Goal: Information Seeking & Learning: Learn about a topic

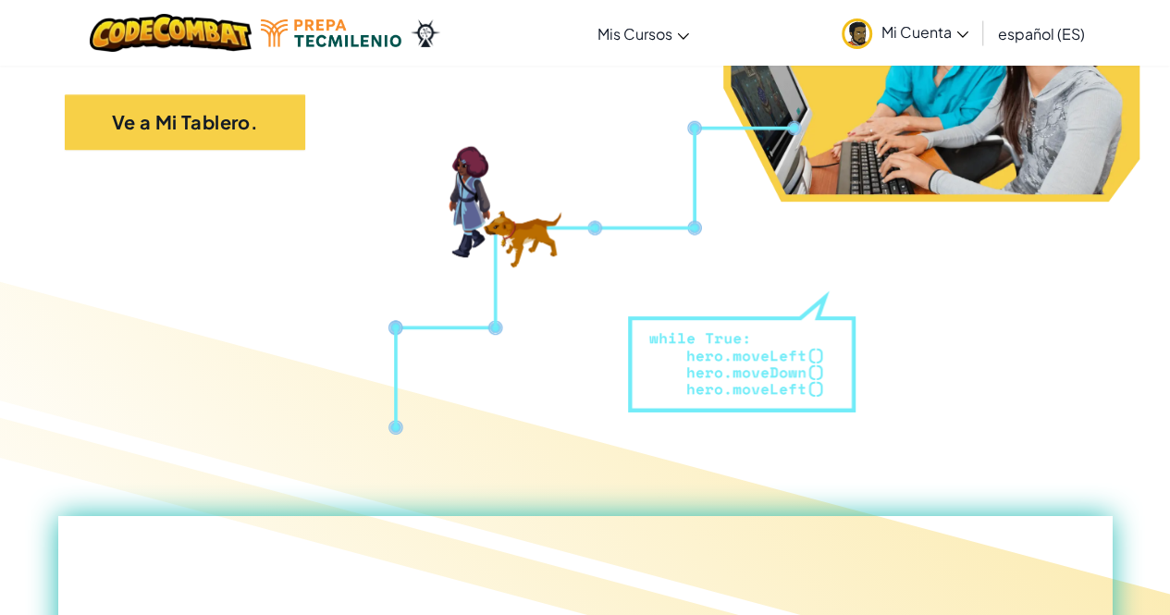
scroll to position [412, 0]
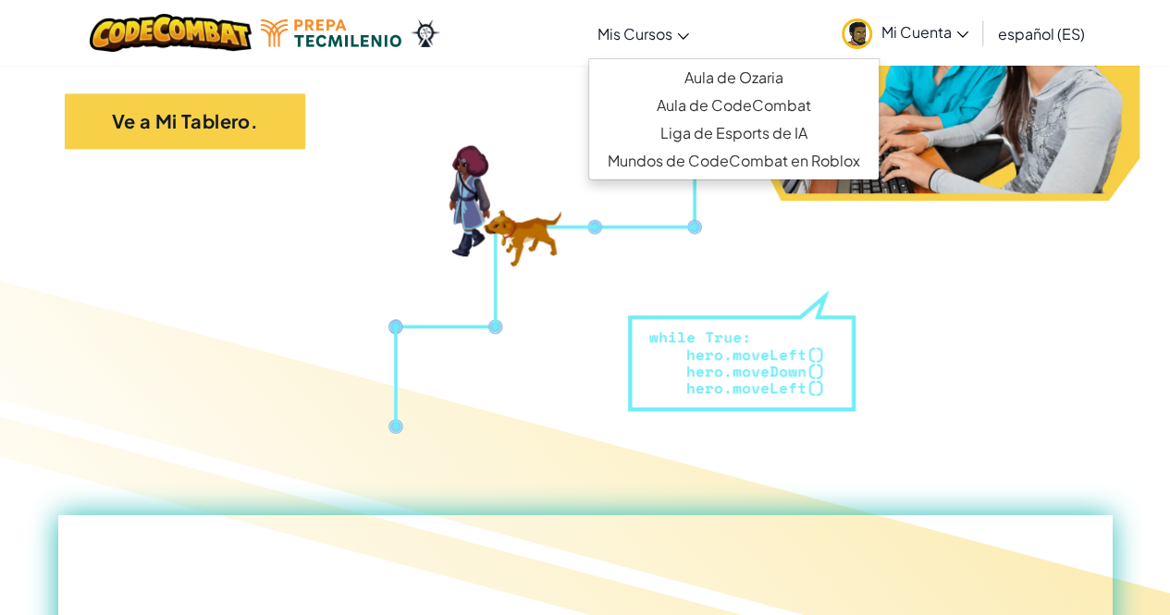
click at [658, 34] on span "Mis Cursos" at bounding box center [634, 33] width 75 height 19
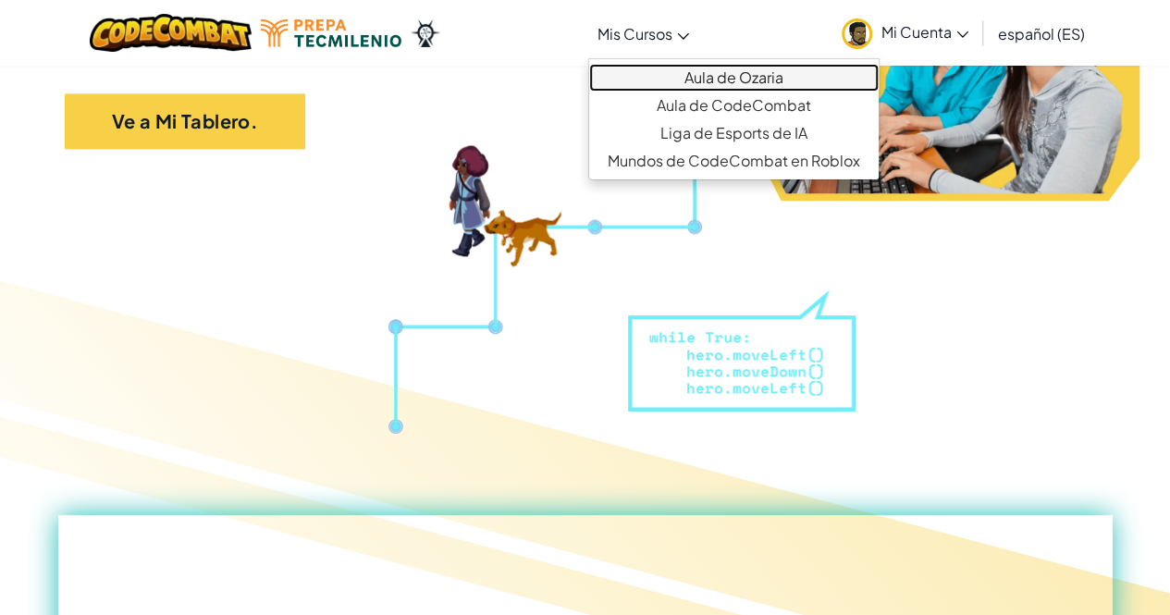
click at [717, 79] on link "Aula de Ozaria" at bounding box center [733, 78] width 289 height 28
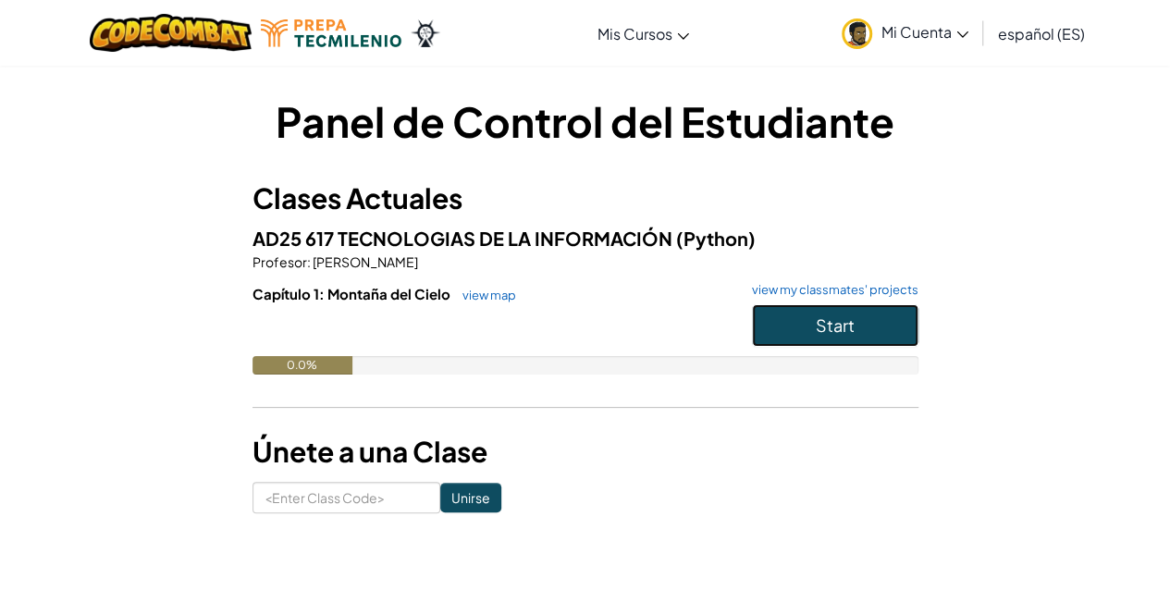
click at [799, 329] on button "Start" at bounding box center [835, 325] width 166 height 43
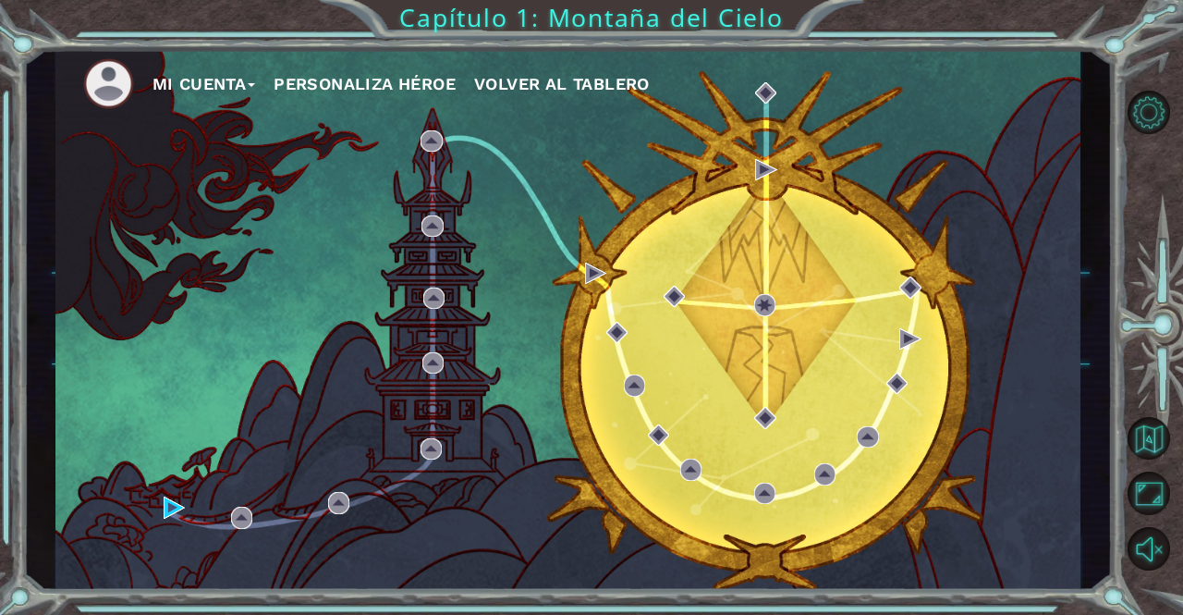
click at [401, 81] on button "Personaliza Héroe" at bounding box center [365, 84] width 182 height 28
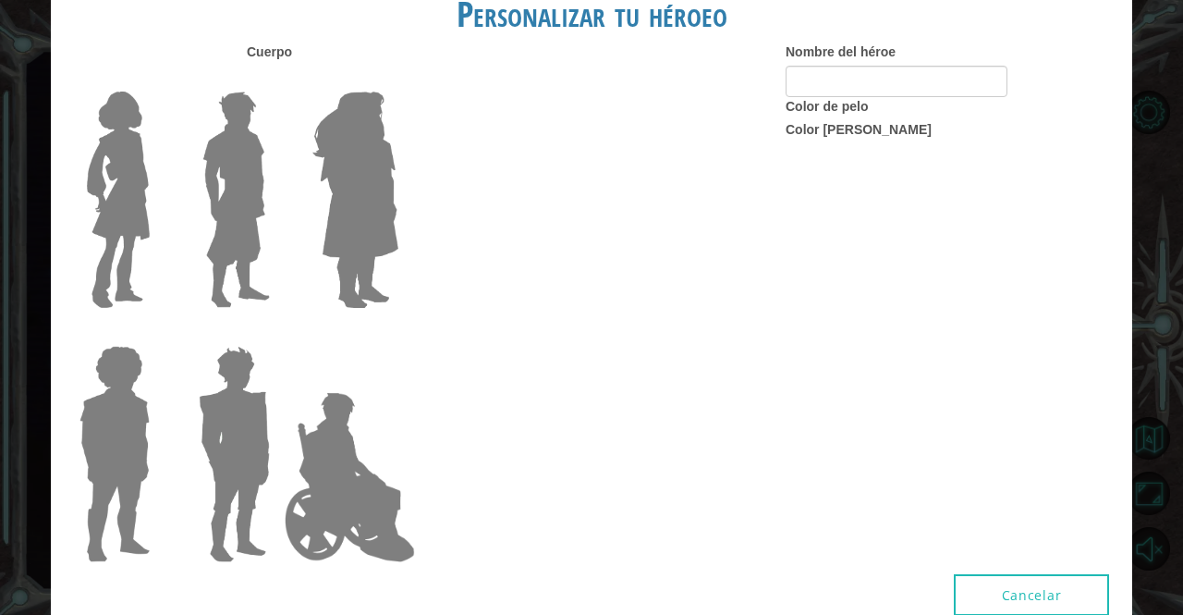
type input "[PERSON_NAME]"
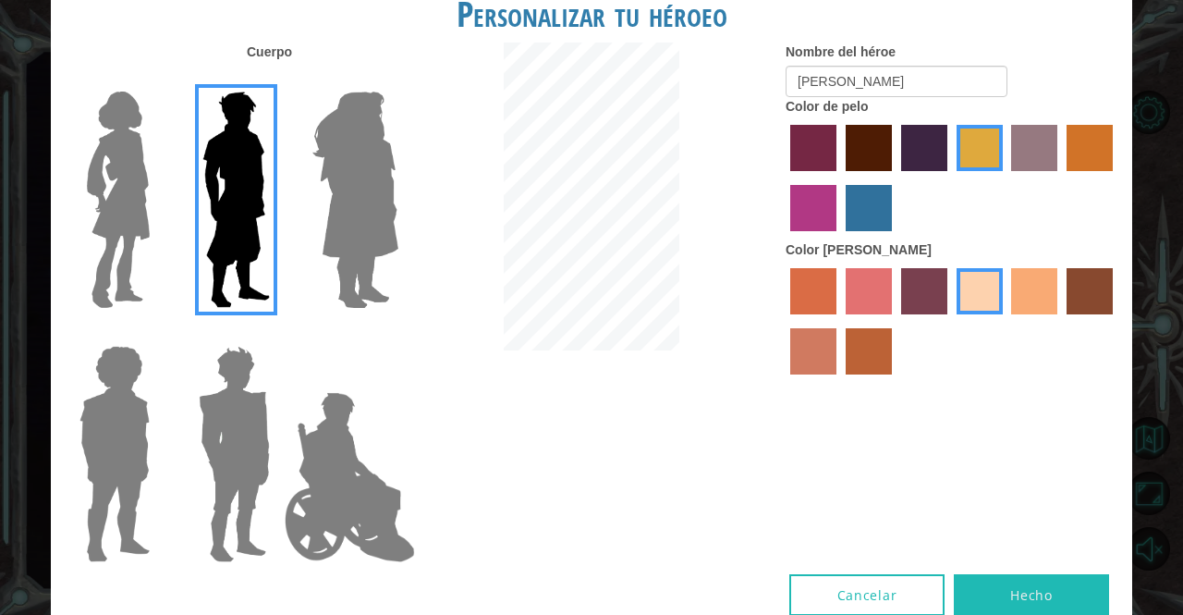
click at [240, 212] on img at bounding box center [236, 199] width 82 height 231
click at [277, 80] on input "Hero Lars" at bounding box center [277, 80] width 0 height 0
click at [195, 419] on img at bounding box center [234, 453] width 86 height 231
click at [277, 334] on input "Hero Garnet" at bounding box center [277, 334] width 0 height 0
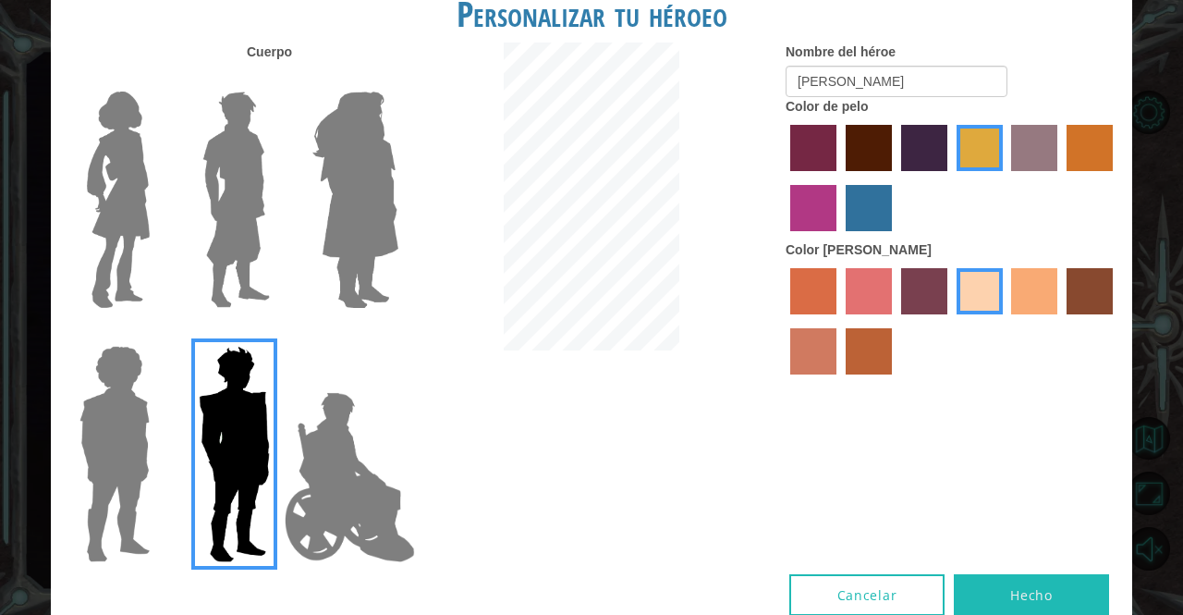
click at [228, 217] on img at bounding box center [236, 199] width 82 height 231
click at [277, 80] on input "Hero Lars" at bounding box center [277, 80] width 0 height 0
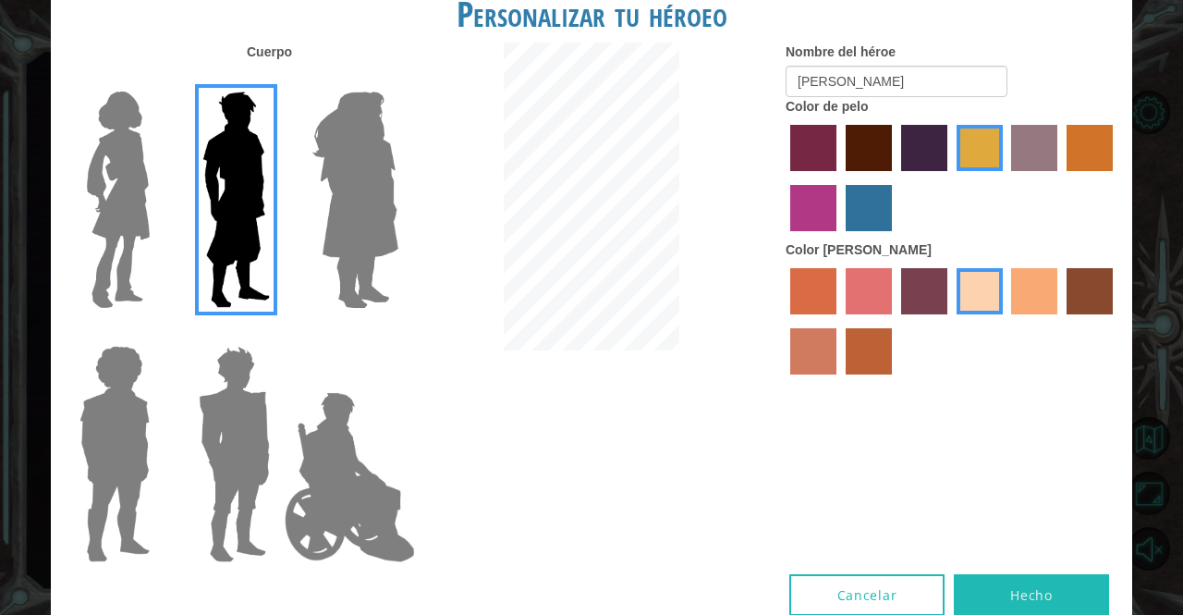
click at [384, 484] on img at bounding box center [349, 477] width 145 height 185
click at [398, 334] on input "Hero Jamie" at bounding box center [398, 334] width 0 height 0
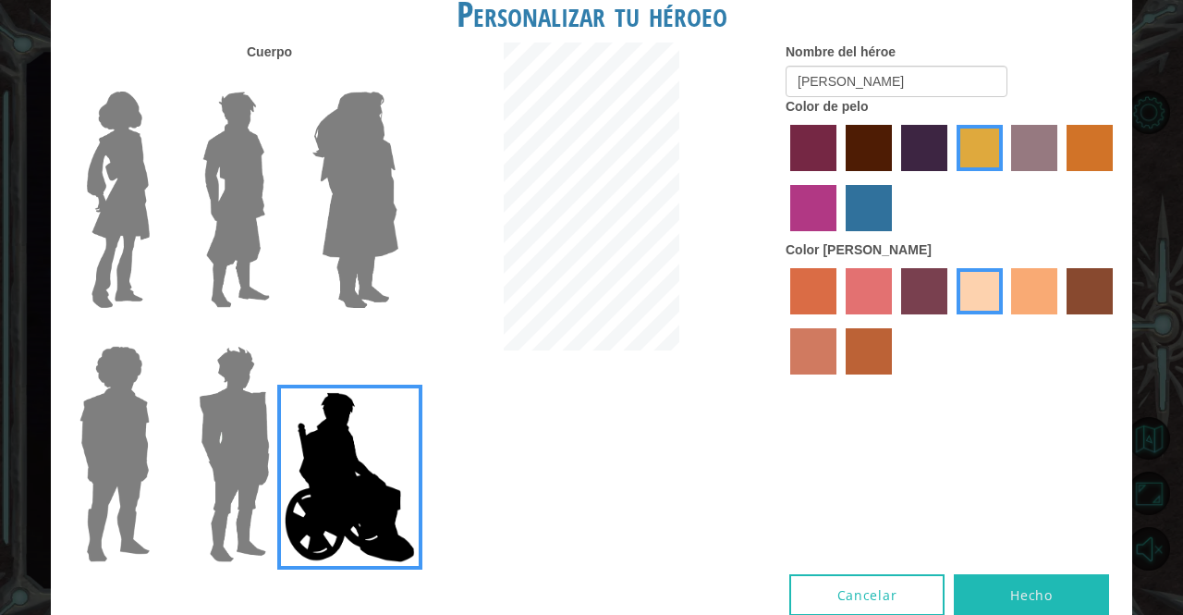
click at [390, 238] on img at bounding box center [355, 199] width 101 height 231
click at [398, 80] on input "Hero Amethyst" at bounding box center [398, 80] width 0 height 0
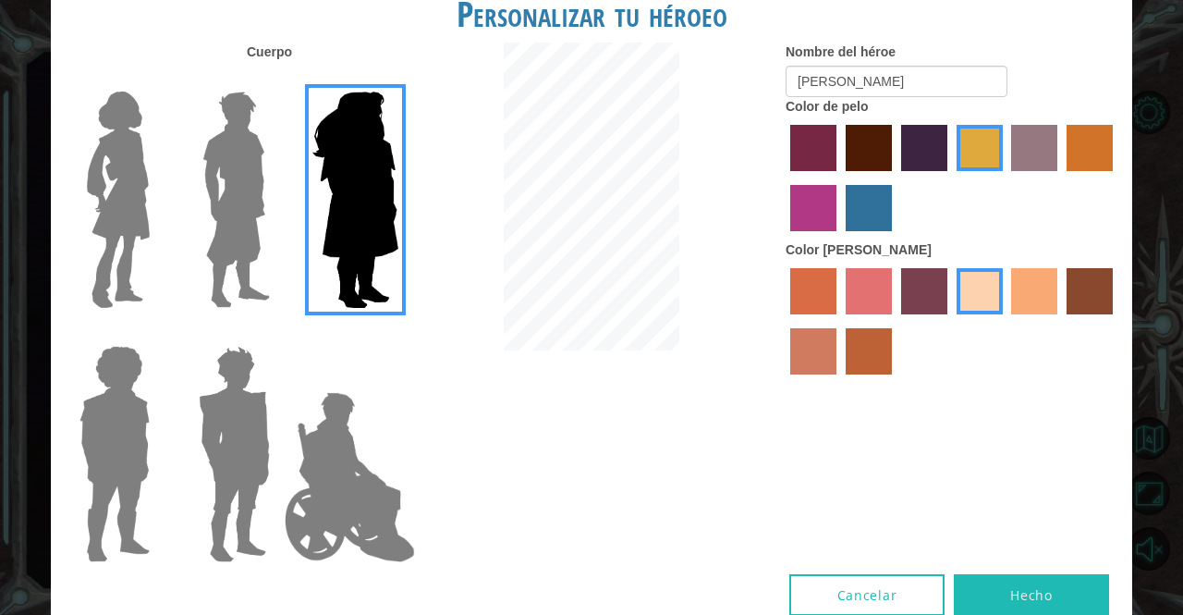
click at [224, 217] on img at bounding box center [236, 199] width 82 height 231
click at [277, 80] on input "Hero Lars" at bounding box center [277, 80] width 0 height 0
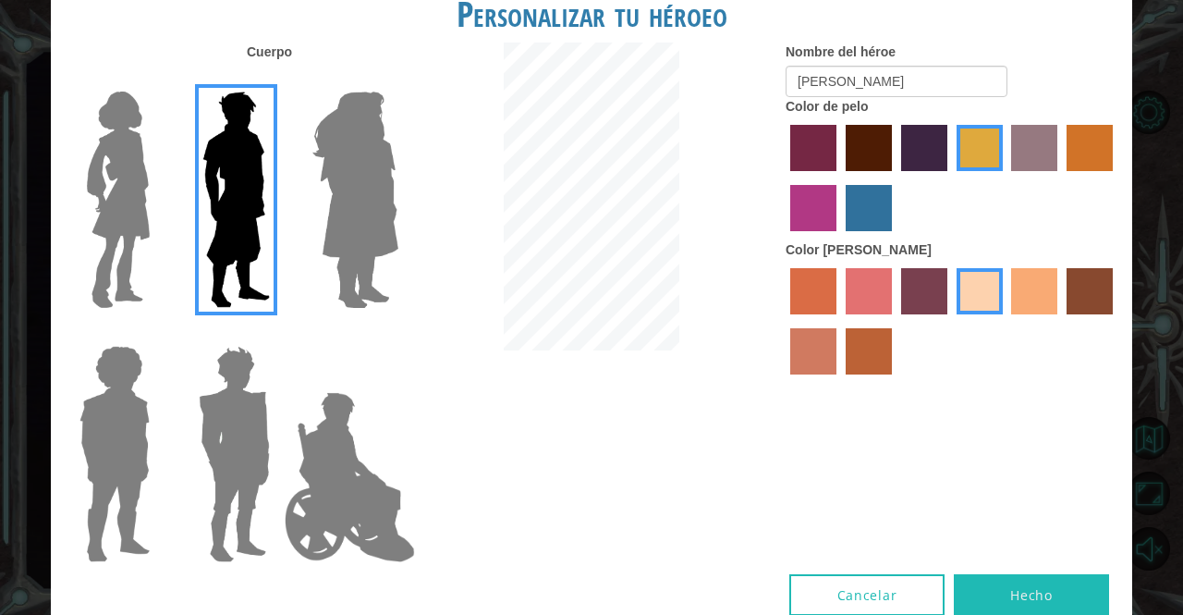
click at [847, 596] on button "Cancelar" at bounding box center [867, 595] width 155 height 42
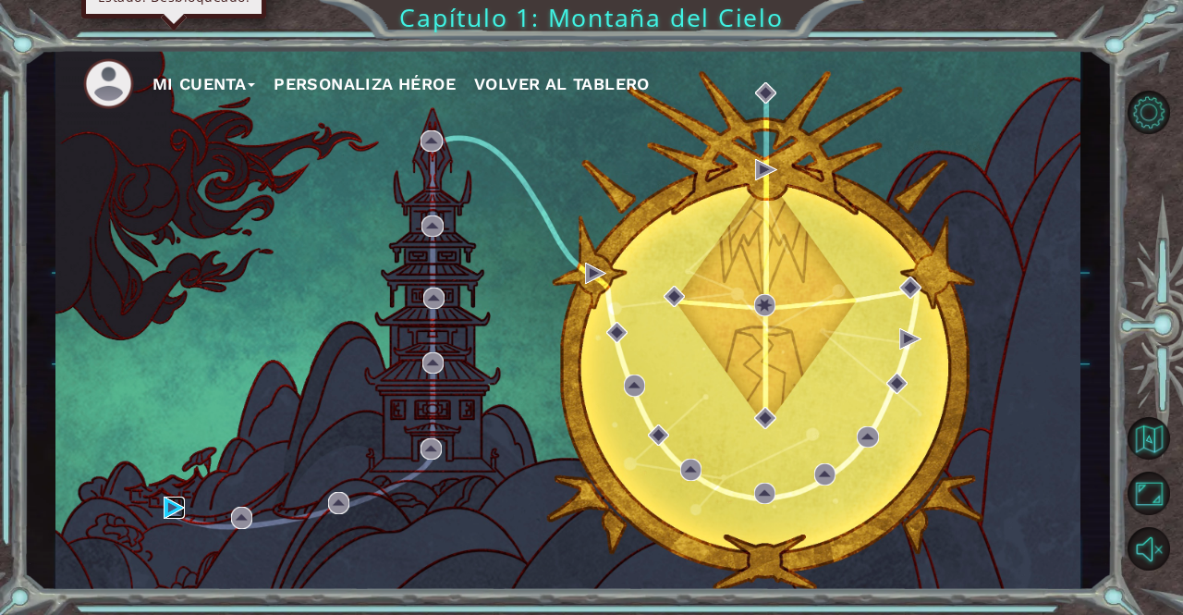
click at [164, 502] on img at bounding box center [174, 506] width 21 height 21
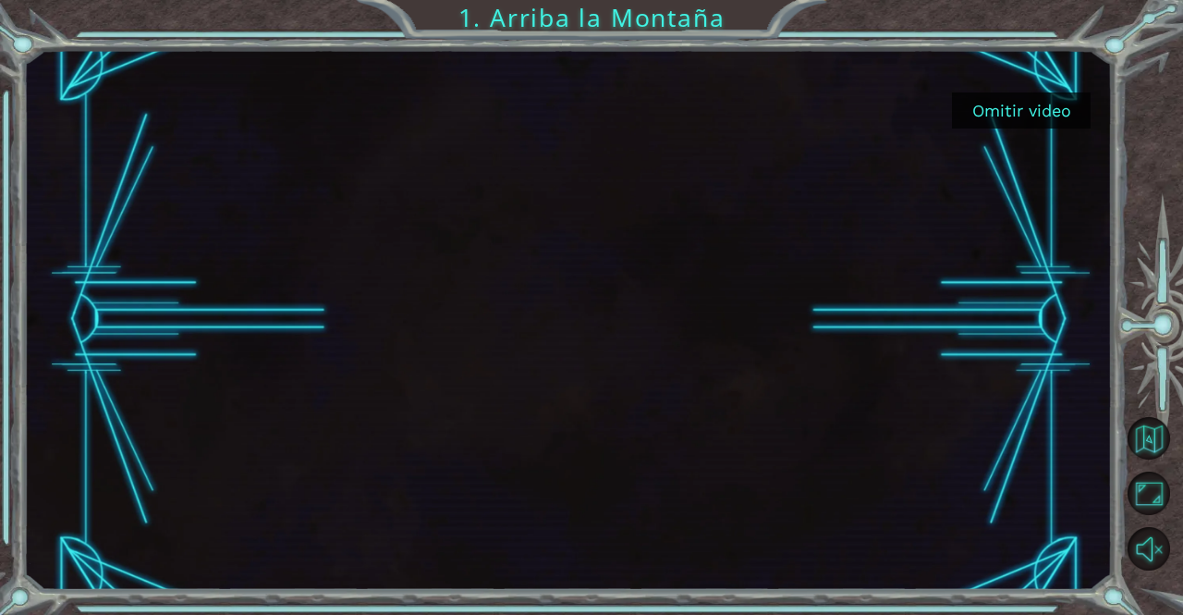
click at [1002, 109] on button "Omitir video" at bounding box center [1021, 110] width 139 height 36
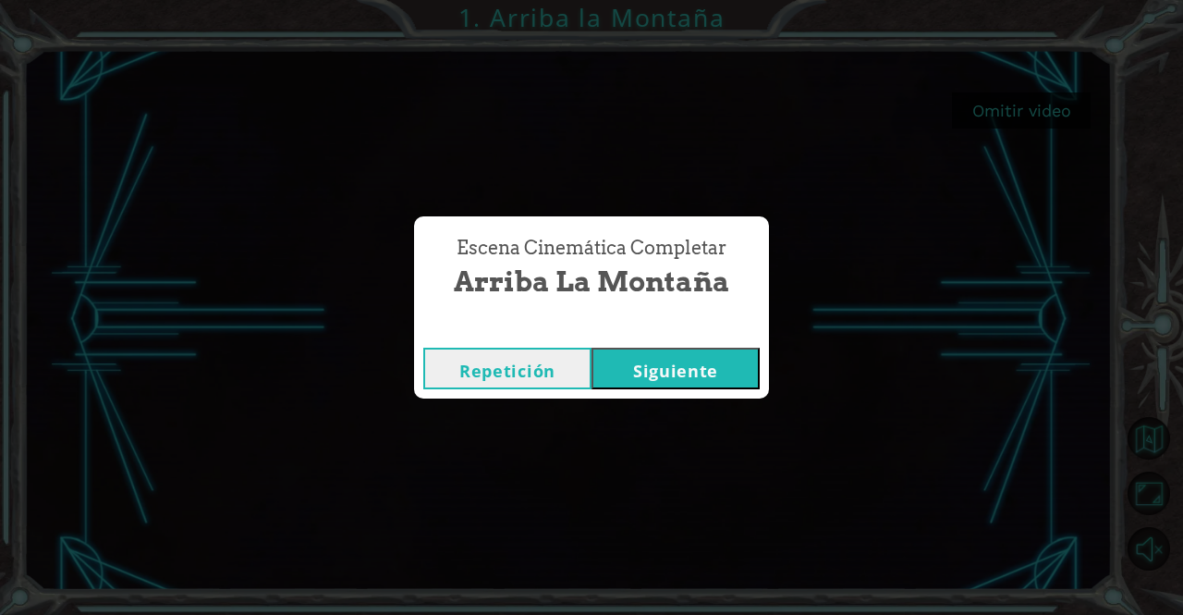
click at [643, 374] on button "Siguiente" at bounding box center [676, 369] width 168 height 42
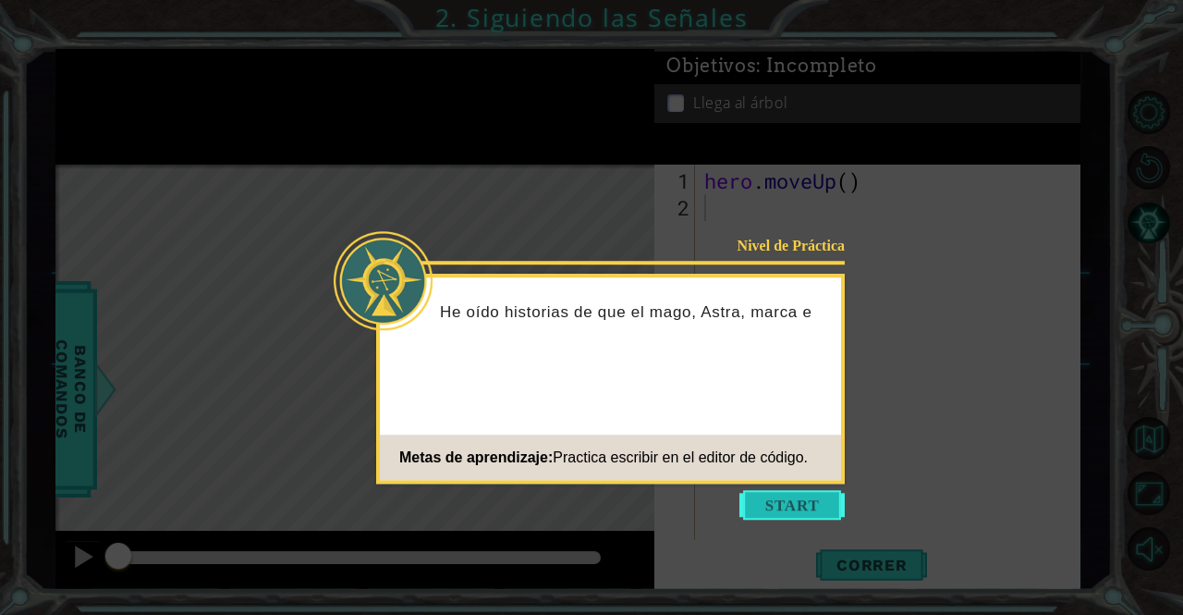
click at [782, 496] on button "Start" at bounding box center [792, 505] width 105 height 30
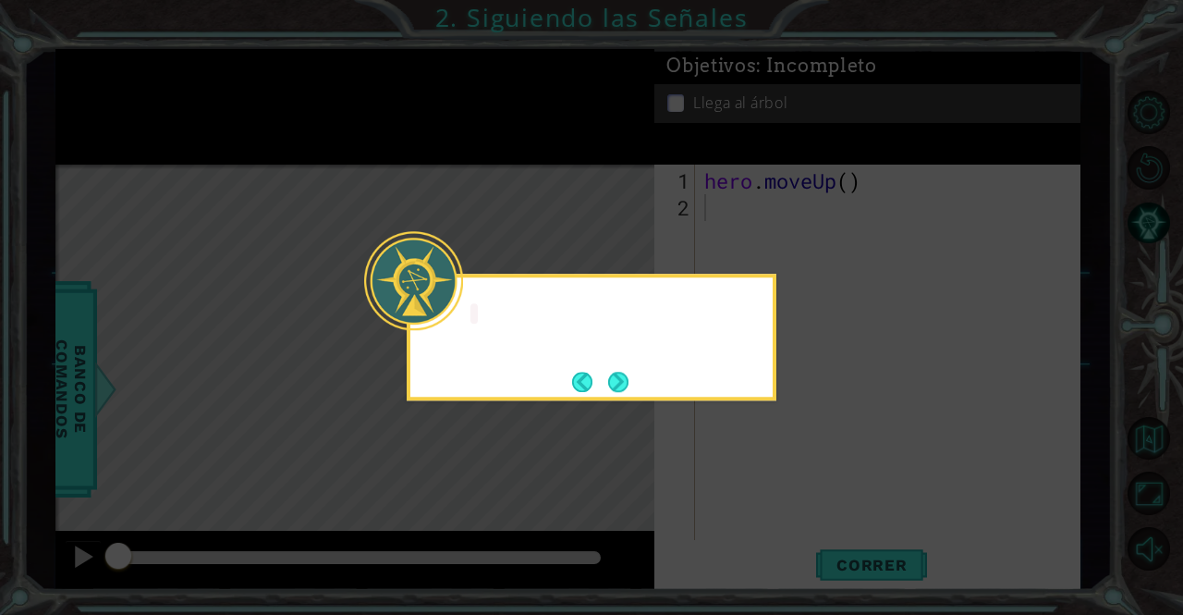
click at [782, 496] on icon at bounding box center [591, 307] width 1183 height 615
